Goal: Task Accomplishment & Management: Use online tool/utility

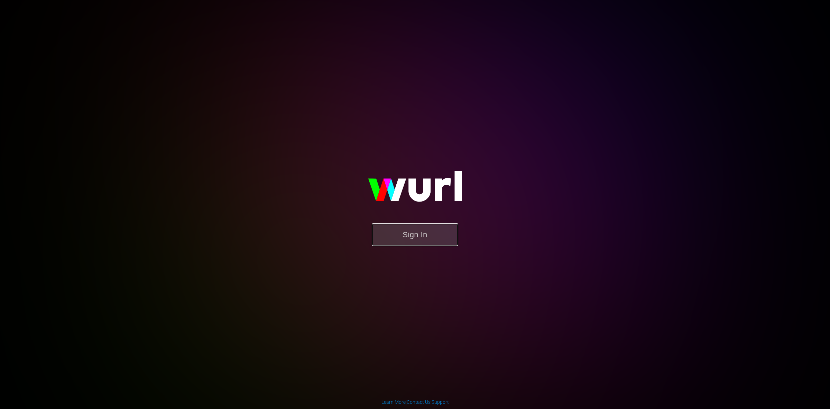
click at [423, 233] on button "Sign In" at bounding box center [415, 234] width 86 height 22
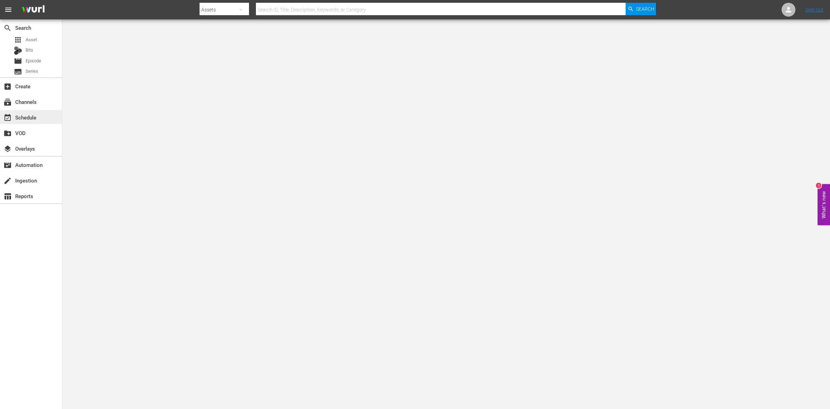
click at [32, 115] on div "event_available Schedule" at bounding box center [19, 116] width 39 height 6
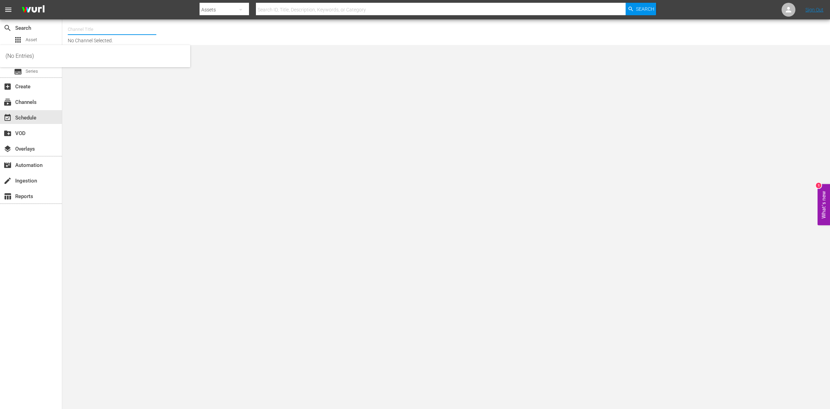
click at [109, 27] on input "text" at bounding box center [112, 29] width 89 height 17
